Goal: Information Seeking & Learning: Check status

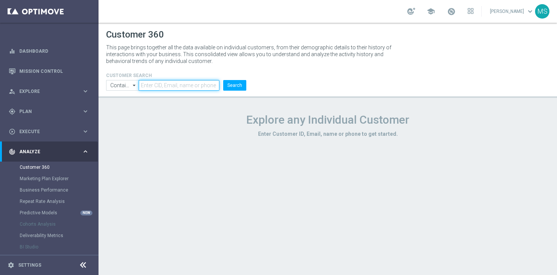
click at [173, 85] on input "text" at bounding box center [179, 85] width 81 height 11
paste input "1949270"
type input "1949270"
click at [223, 80] on button "Search" at bounding box center [234, 85] width 23 height 11
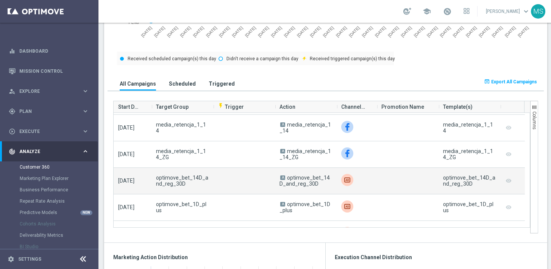
scroll to position [3539, 0]
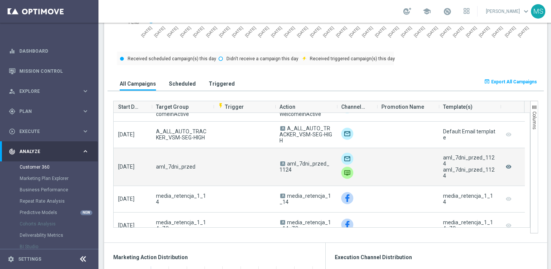
click at [348, 168] on img at bounding box center [348, 173] width 12 height 12
